Goal: Find specific page/section: Find specific page/section

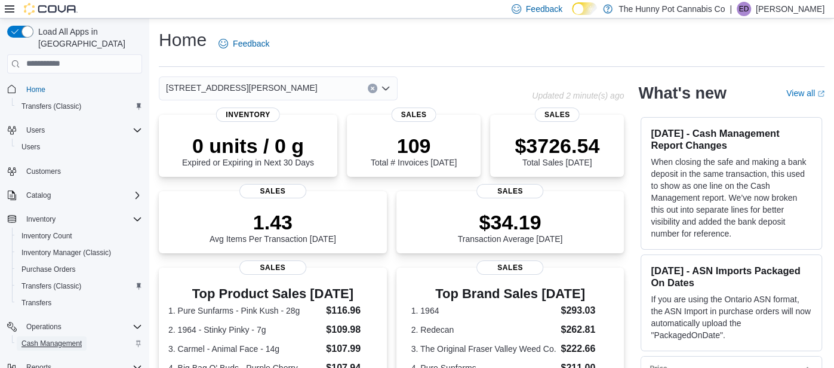
click at [53, 339] on span "Cash Management" at bounding box center [52, 344] width 60 height 10
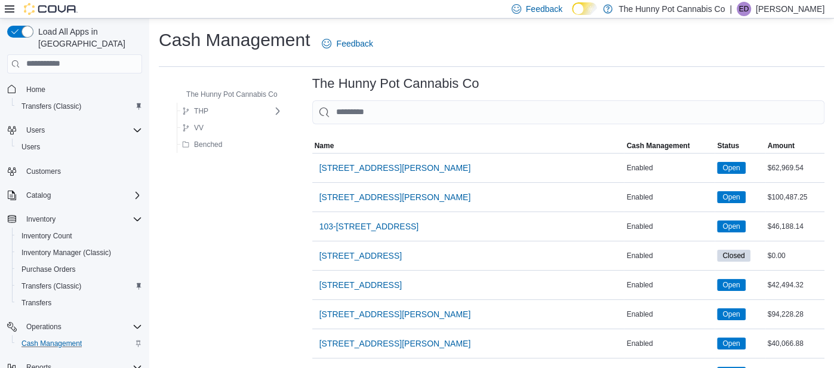
click at [775, 10] on p "Emmerson Dias" at bounding box center [790, 9] width 69 height 14
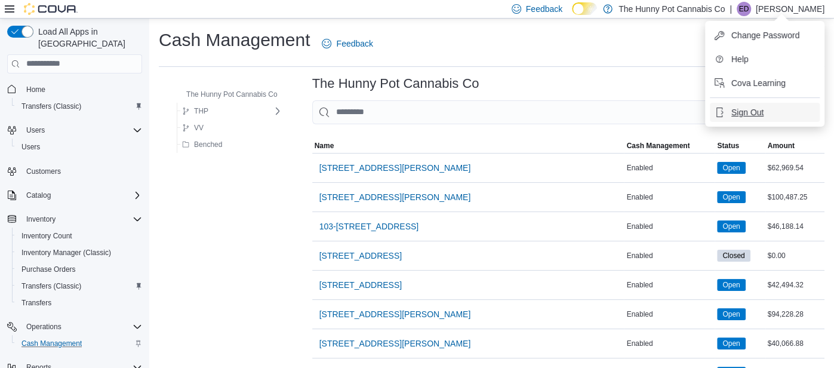
click at [744, 111] on span "Sign Out" at bounding box center [748, 112] width 32 height 12
